Goal: Task Accomplishment & Management: Use online tool/utility

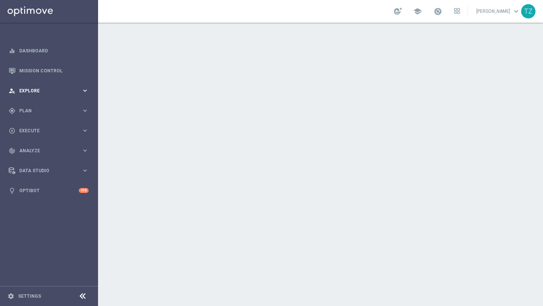
click at [60, 92] on span "Explore" at bounding box center [50, 91] width 62 height 5
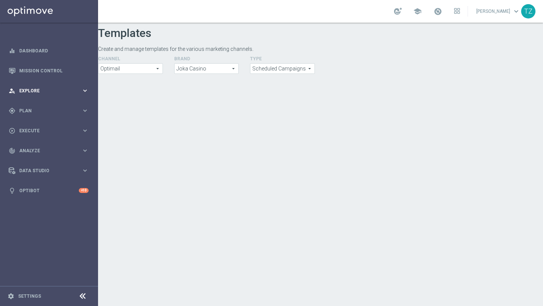
click at [69, 92] on span "Explore" at bounding box center [50, 91] width 62 height 5
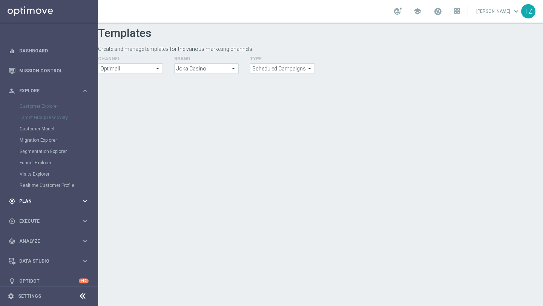
click at [51, 200] on span "Plan" at bounding box center [50, 201] width 62 height 5
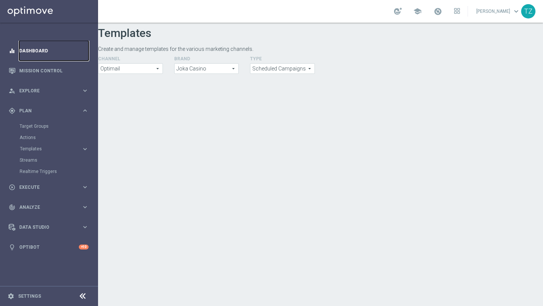
click at [64, 49] on link "Dashboard" at bounding box center [53, 51] width 69 height 20
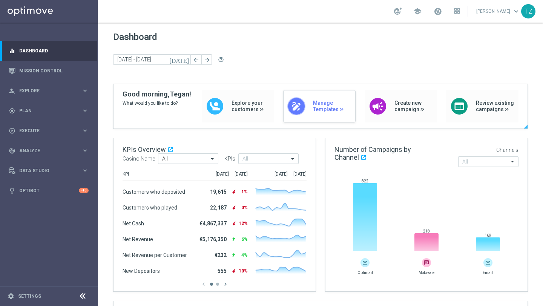
click at [300, 104] on icon "draw" at bounding box center [296, 106] width 11 height 11
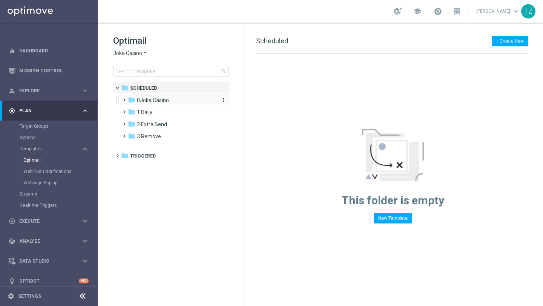
click at [160, 100] on span "0Joka Casino" at bounding box center [153, 100] width 32 height 7
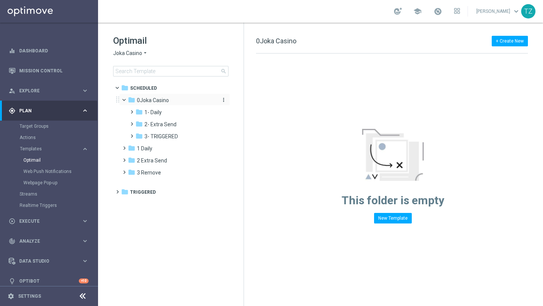
click at [132, 100] on icon "folder" at bounding box center [132, 100] width 8 height 8
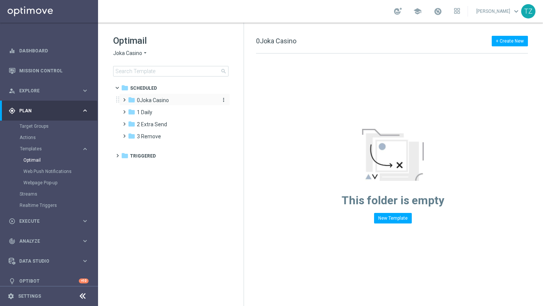
click at [133, 98] on icon "folder" at bounding box center [132, 100] width 8 height 8
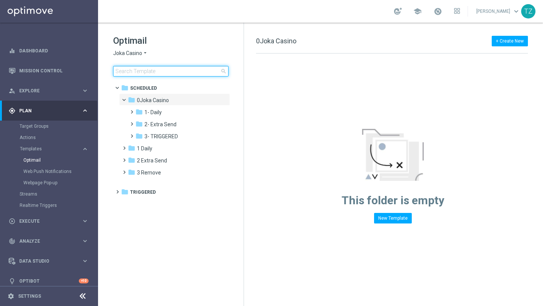
click at [150, 74] on input at bounding box center [170, 71] width 115 height 11
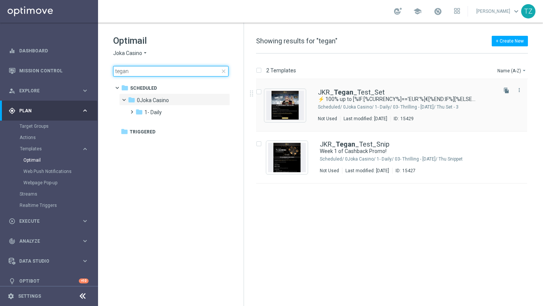
type input "tegan"
click at [291, 103] on img "Press SPACE to select this row." at bounding box center [285, 105] width 38 height 29
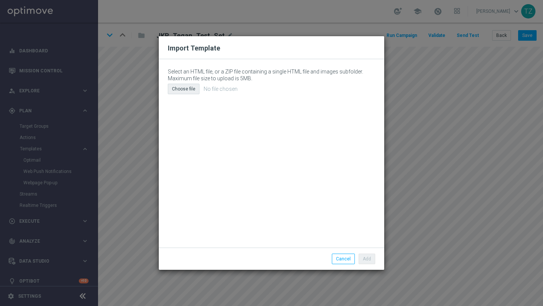
click at [186, 87] on div "Choose file" at bounding box center [184, 89] width 32 height 11
type input "C:\fakepath\email (4).html"
click at [365, 259] on button "Add" at bounding box center [367, 259] width 17 height 11
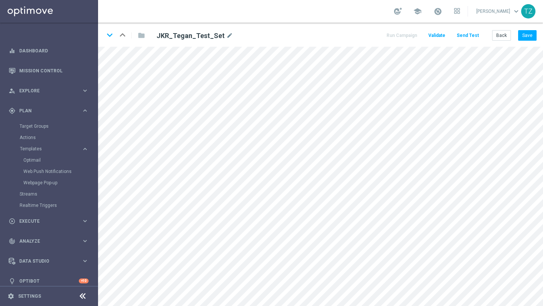
click at [470, 37] on button "Send Test" at bounding box center [467, 36] width 25 height 10
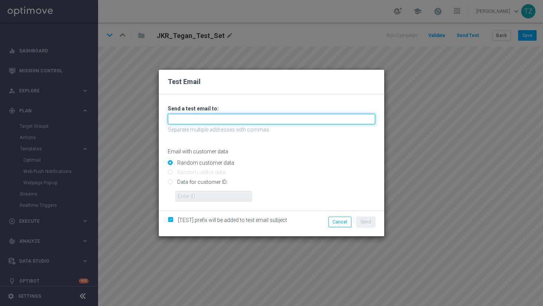
click at [245, 118] on input "text" at bounding box center [271, 119] width 207 height 11
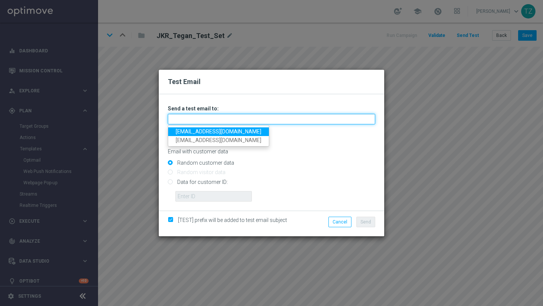
type input "tegan@goldmedialab.com"
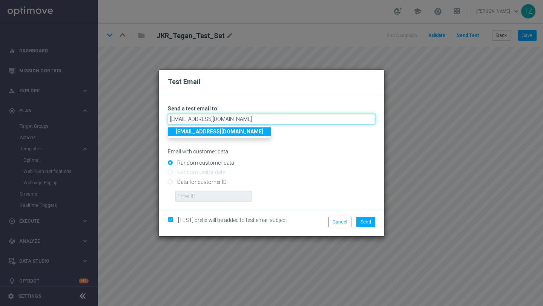
click at [250, 117] on input "tegan@goldmedialab.com" at bounding box center [271, 119] width 207 height 11
type input "tegan@goldmedialab.com"
type input "tegan@goldmedialab.com t"
type input "tegan@goldmedialab.com"
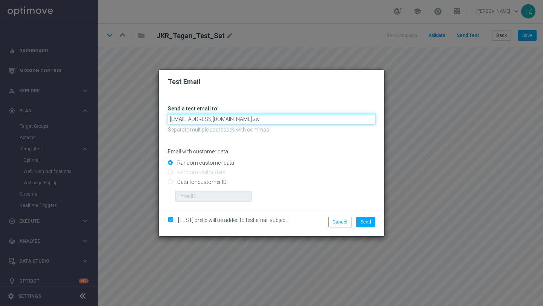
type input "tegan@goldmedialab.com z"
type input "tegan@goldmedialab.com"
type input "tegan@goldmedialab.com @"
type input "tegan@goldmedialab.com"
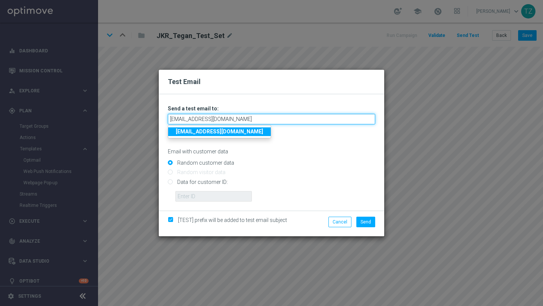
type input "tegan@goldmedialab.com"
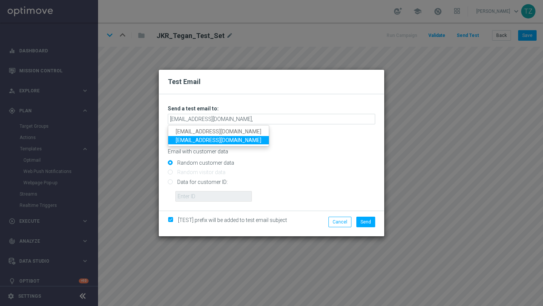
click at [219, 143] on link "zwarttegan@gmail.com" at bounding box center [218, 140] width 101 height 9
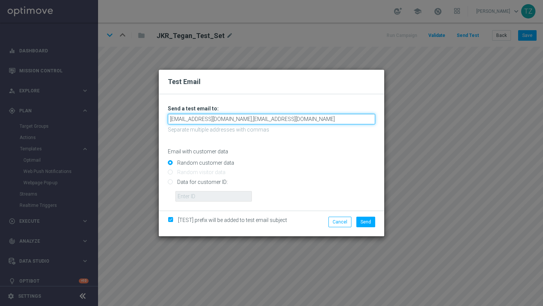
click at [232, 120] on input "tegan@goldmedialab.com,zwarttegan@gmail.com" at bounding box center [271, 119] width 207 height 11
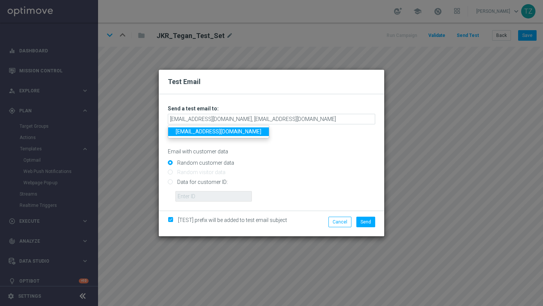
click at [222, 133] on link "zwarttegan@gmail.com" at bounding box center [218, 131] width 101 height 9
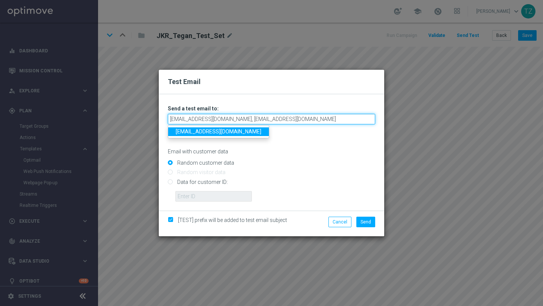
type input "tegan@goldmedialab.com,zwarttegan@gmail.com"
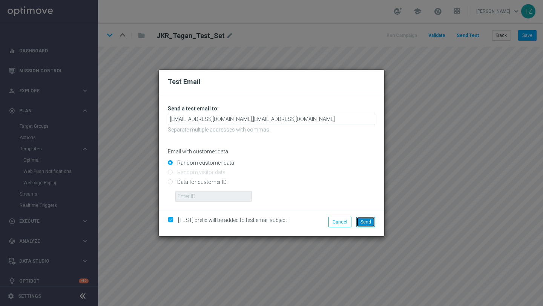
click at [361, 221] on span "Send" at bounding box center [365, 221] width 11 height 5
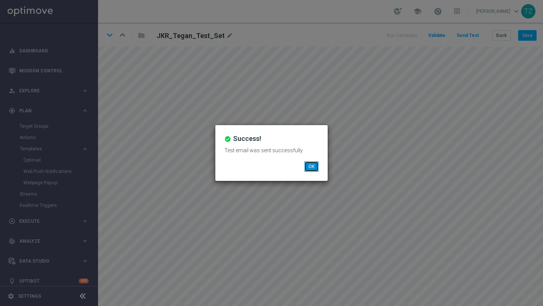
click at [313, 164] on button "OK" at bounding box center [311, 166] width 14 height 11
